Goal: Navigation & Orientation: Find specific page/section

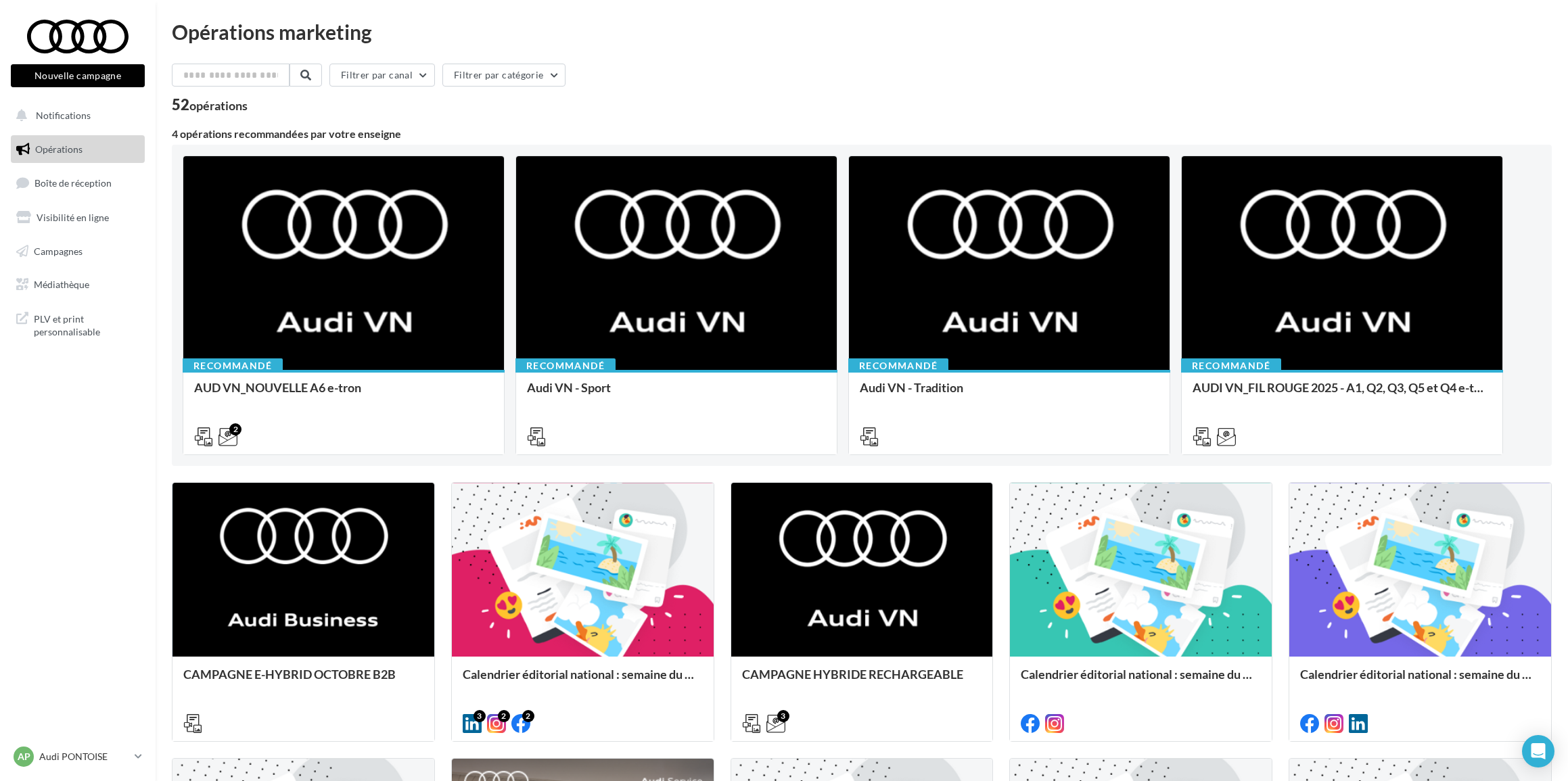
scroll to position [626, 0]
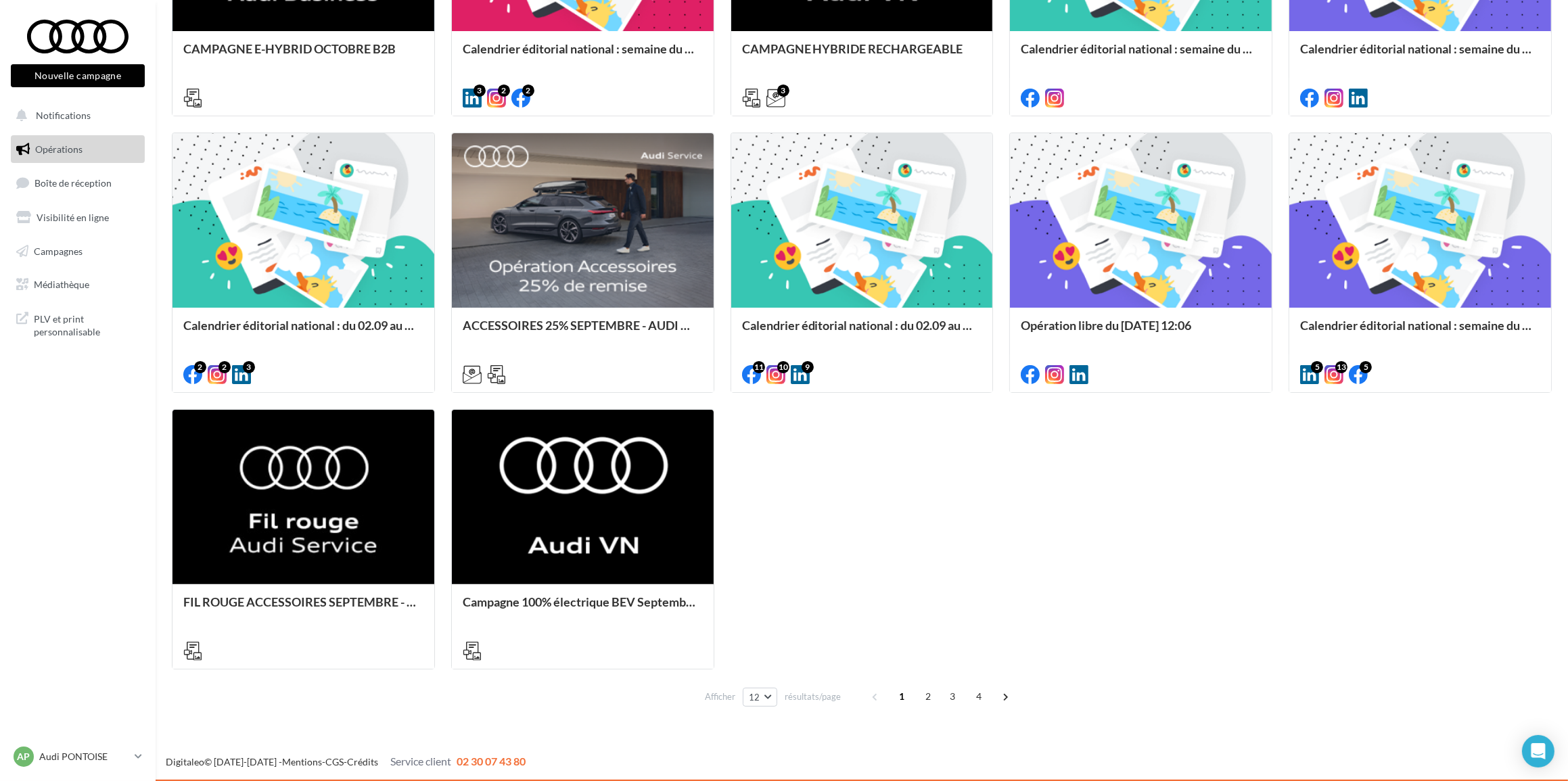
drag, startPoint x: 0, startPoint y: 0, endPoint x: 119, endPoint y: 148, distance: 189.9
click at [118, 148] on link "Opérations" at bounding box center [77, 149] width 140 height 28
click at [77, 111] on span "Notifications" at bounding box center [64, 116] width 55 height 12
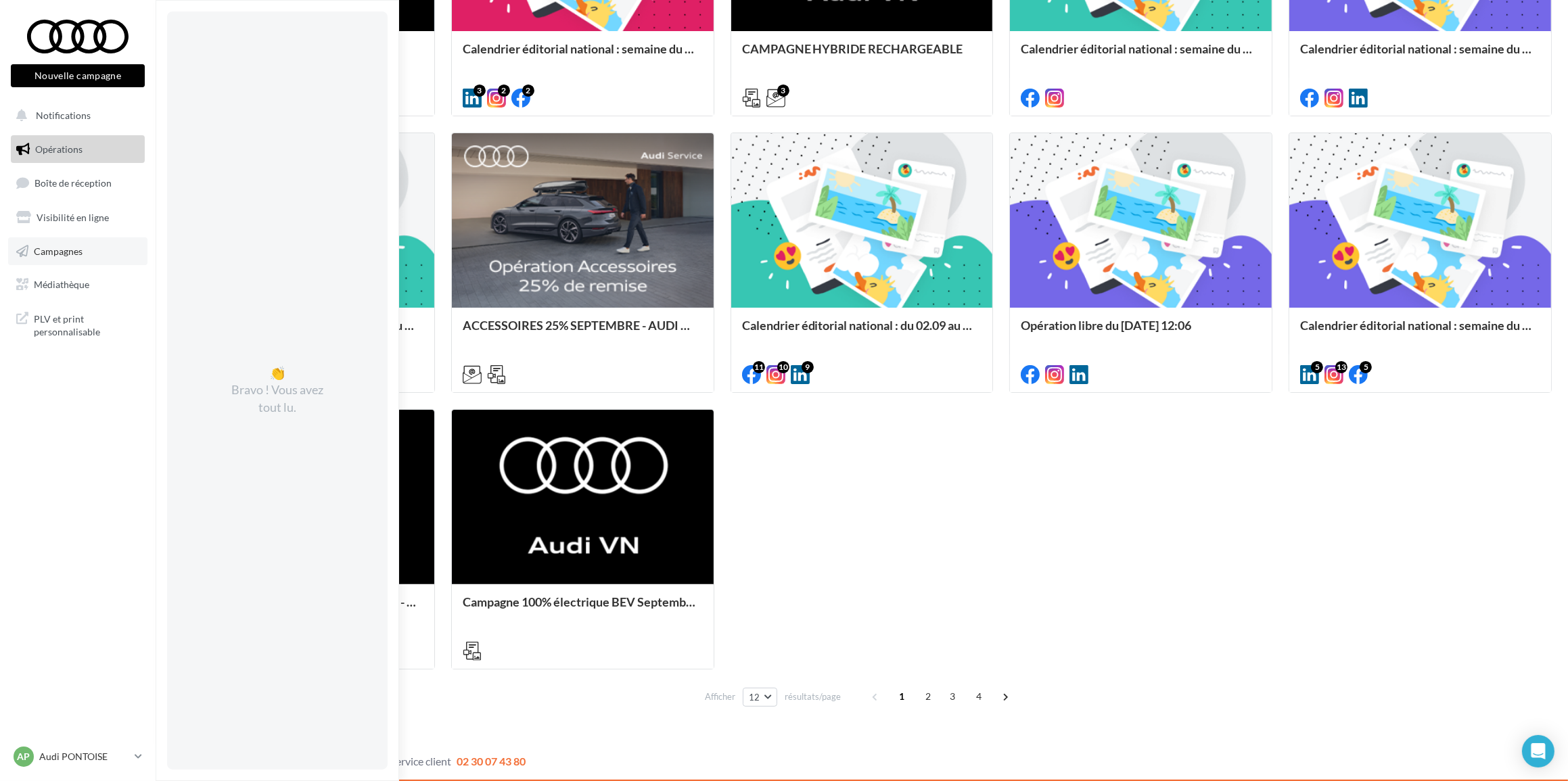
click at [71, 251] on span "Campagnes" at bounding box center [58, 251] width 48 height 12
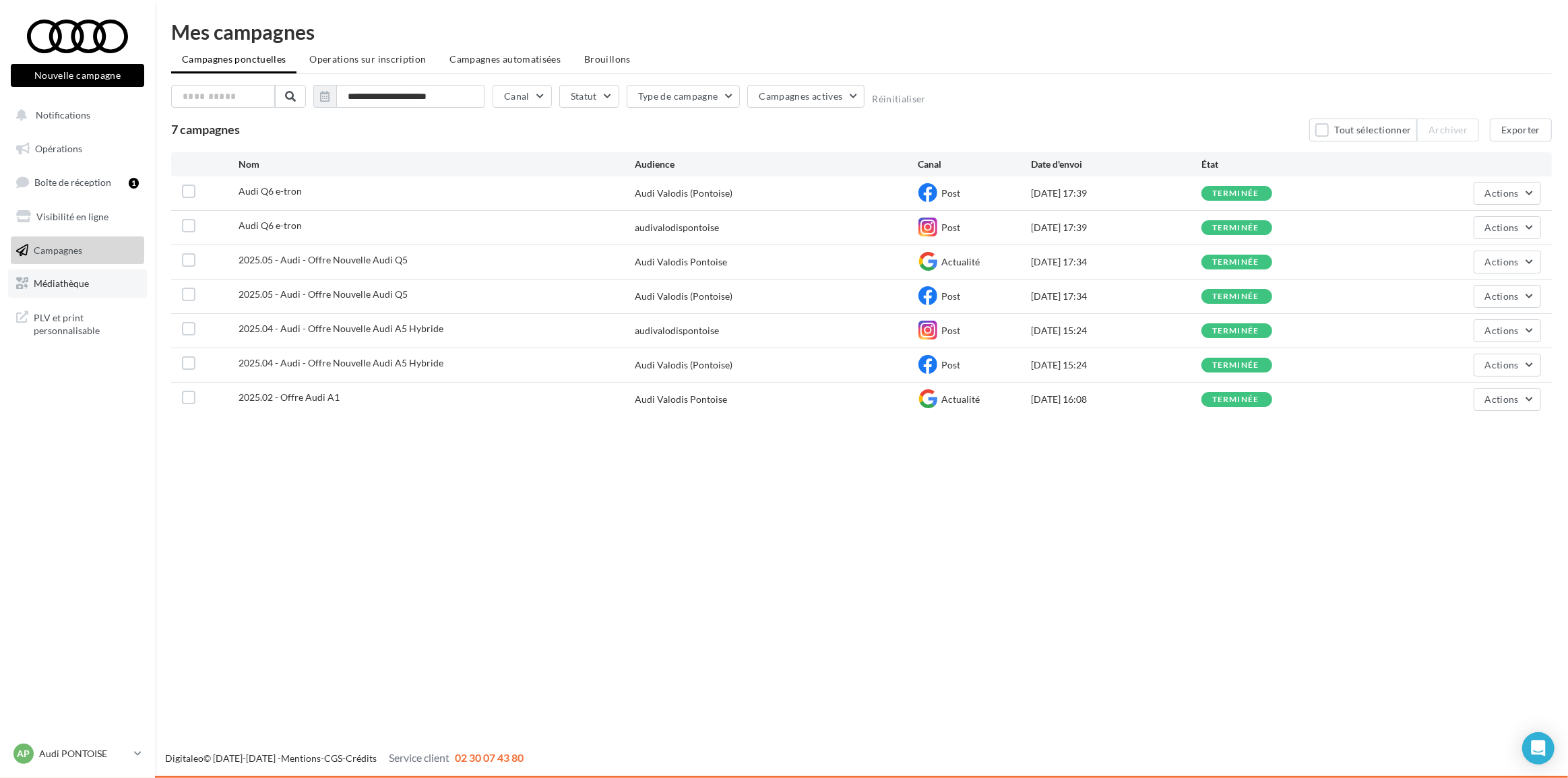
click at [68, 281] on span "Médiathèque" at bounding box center [61, 284] width 55 height 12
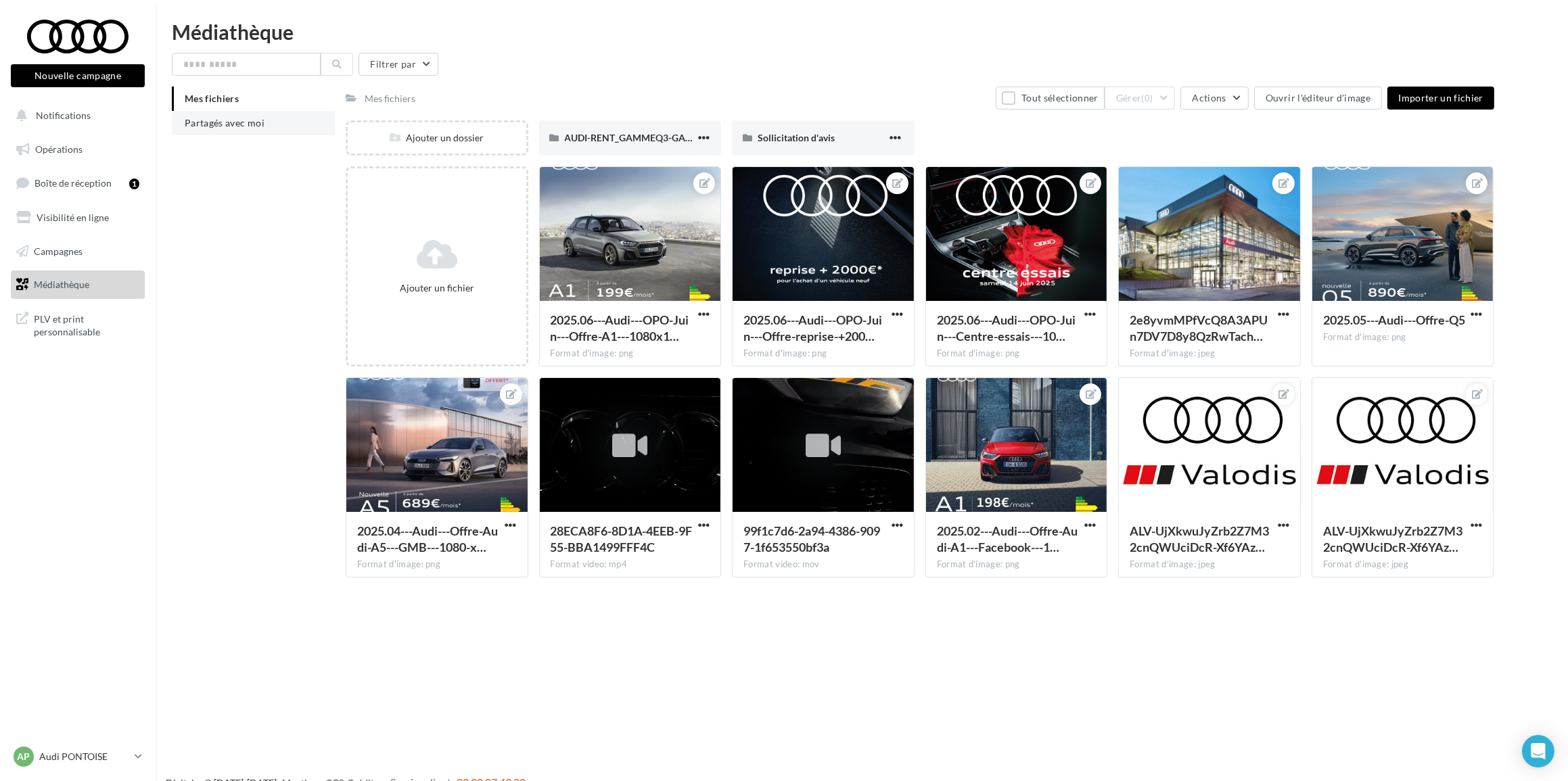
click at [238, 121] on span "Partagés avec moi" at bounding box center [224, 123] width 80 height 12
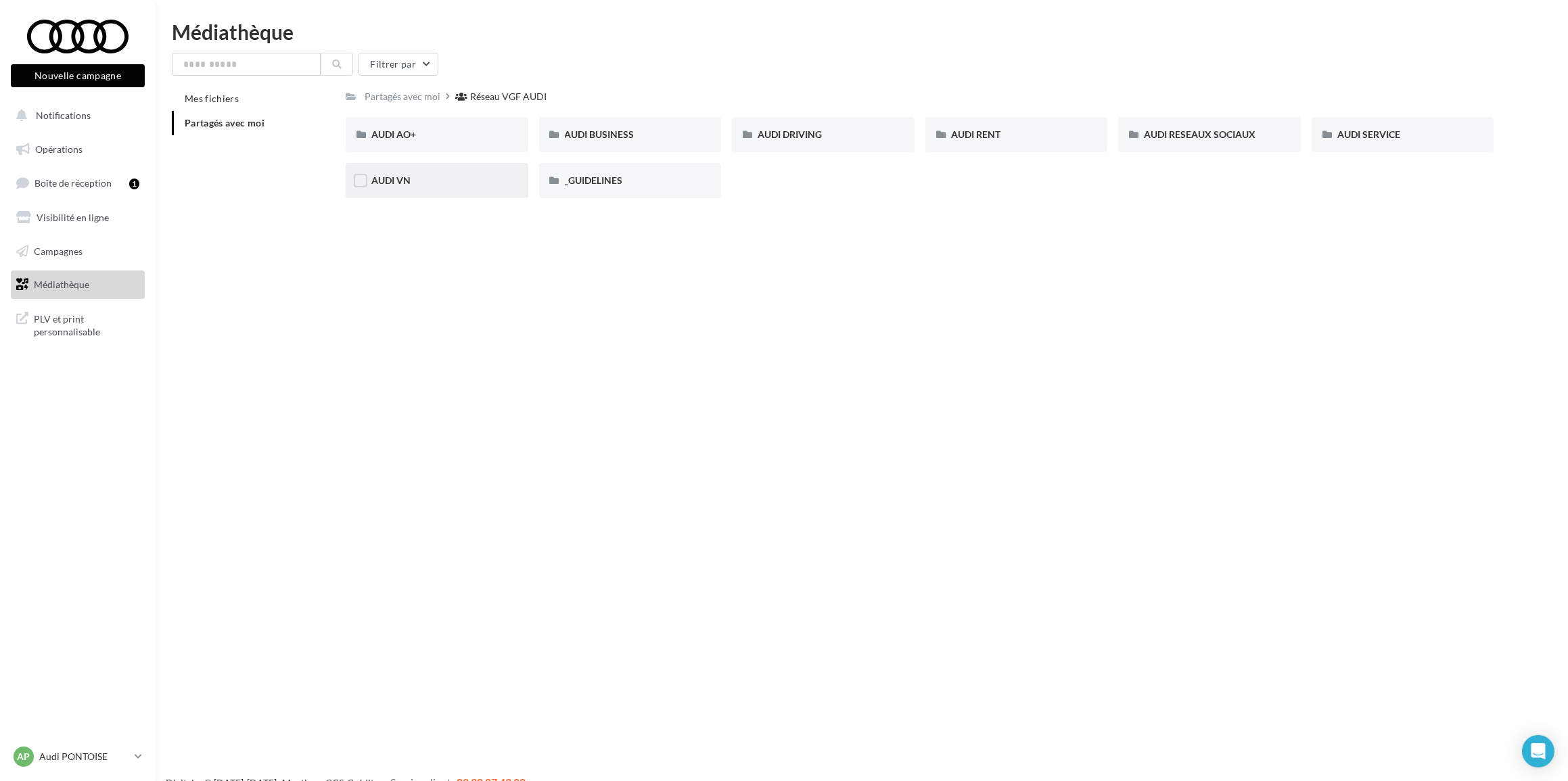
click at [455, 182] on div "AUDI VN" at bounding box center [437, 181] width 132 height 14
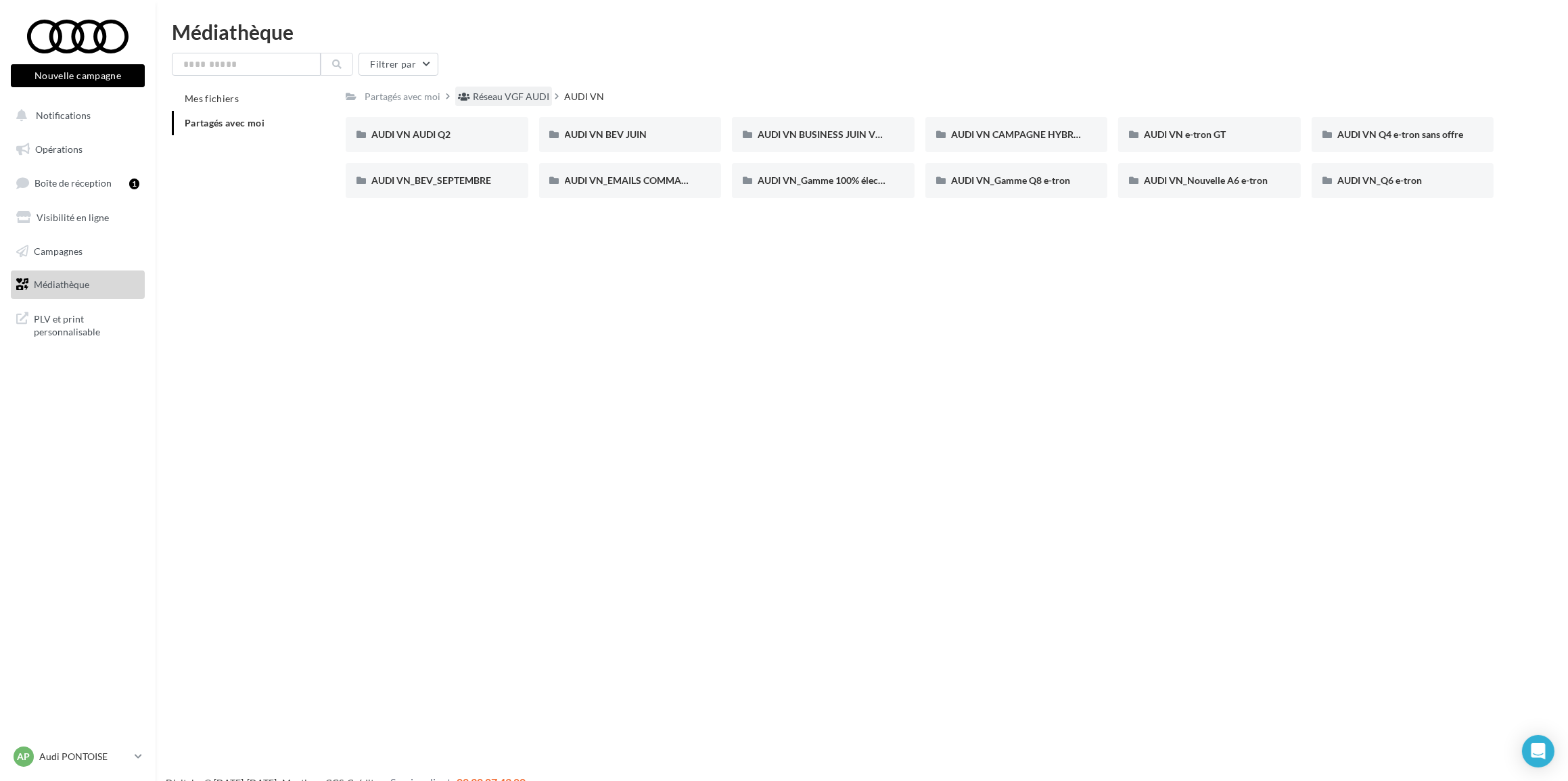
click at [524, 92] on div "Réseau VGF AUDI" at bounding box center [511, 96] width 77 height 14
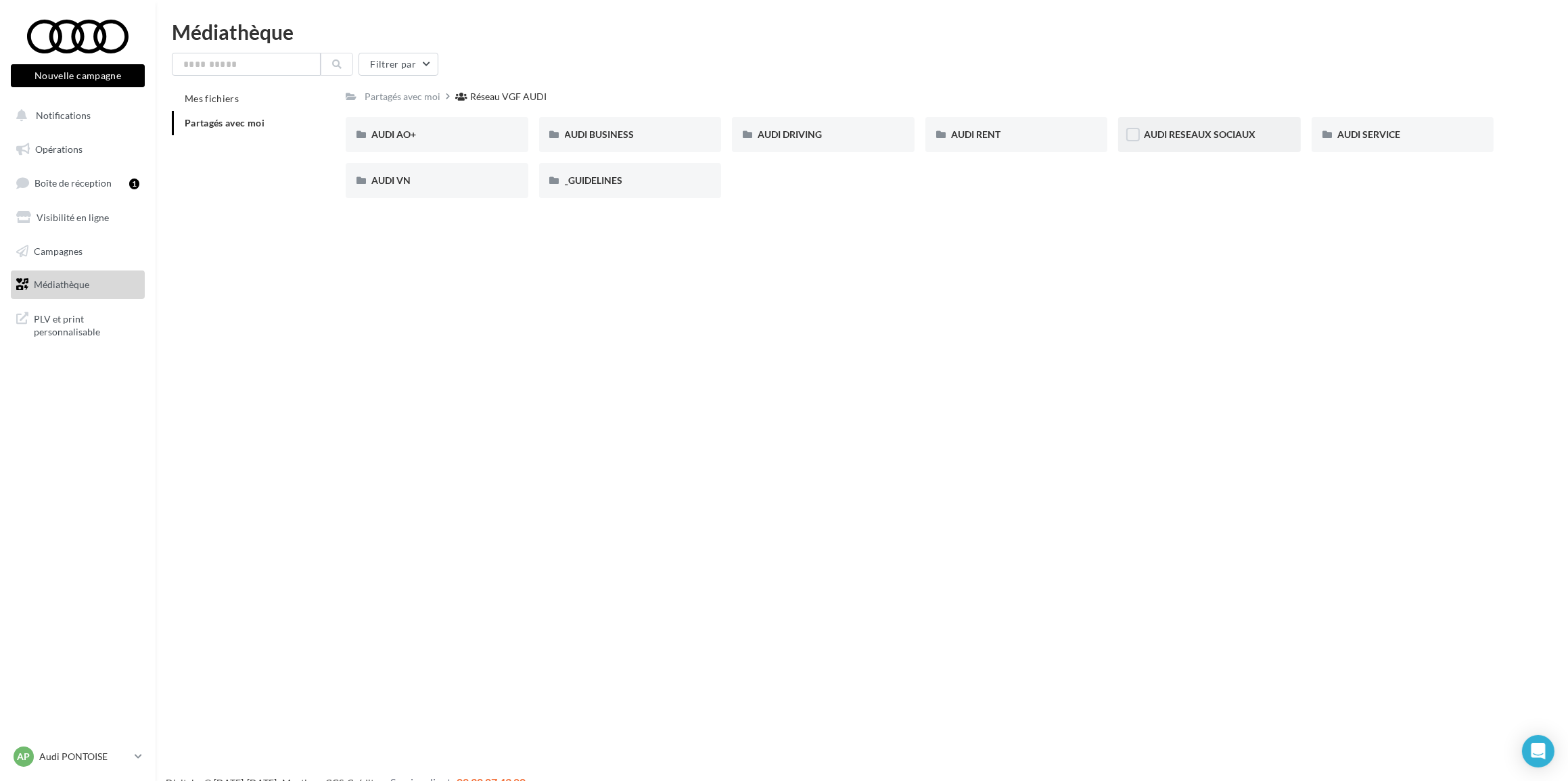
click at [1256, 131] on span "AUDI RESEAUX SOCIAUX" at bounding box center [1199, 134] width 111 height 12
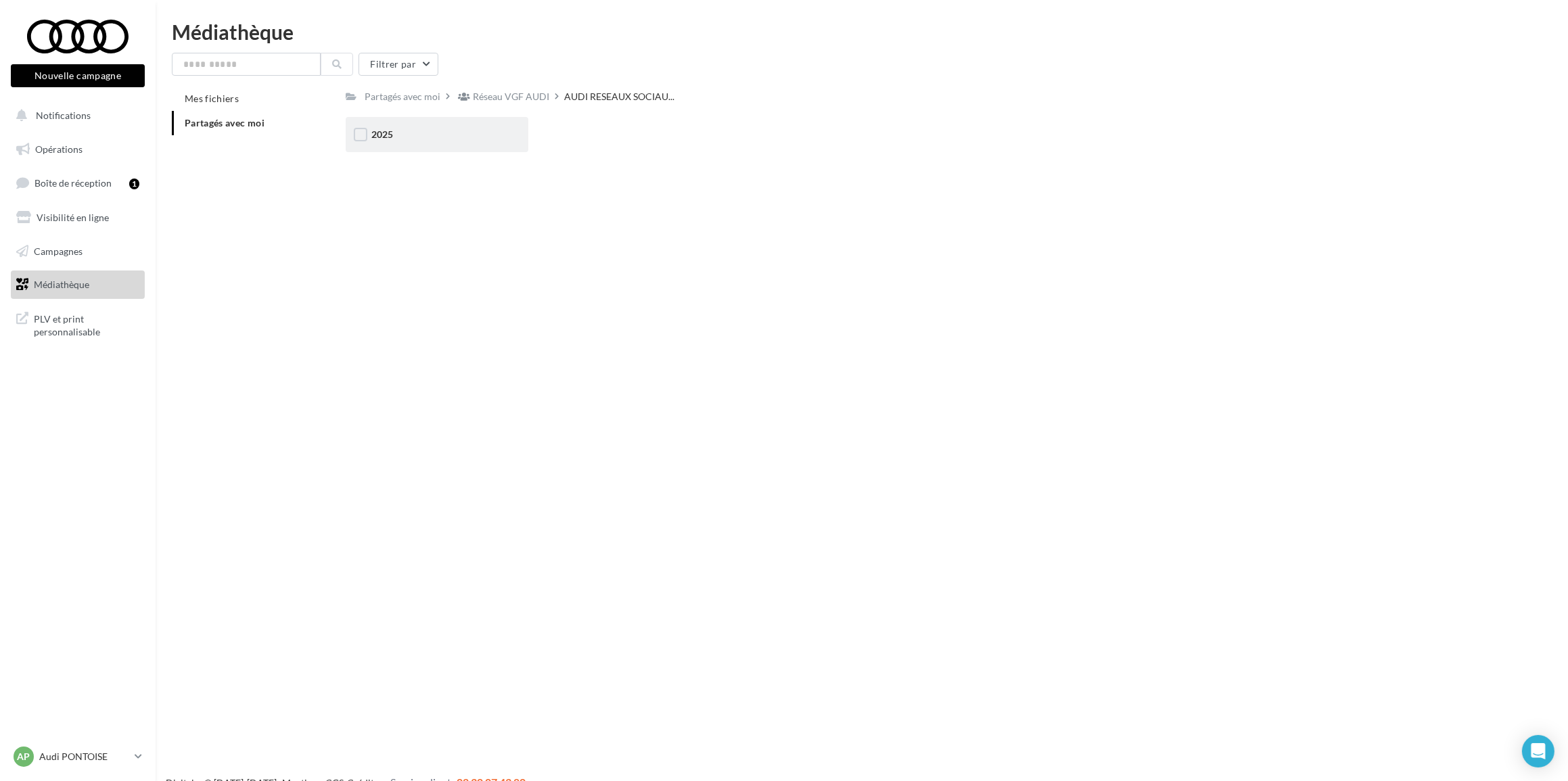
click at [448, 137] on div "2025" at bounding box center [437, 134] width 132 height 14
